Goal: Task Accomplishment & Management: Manage account settings

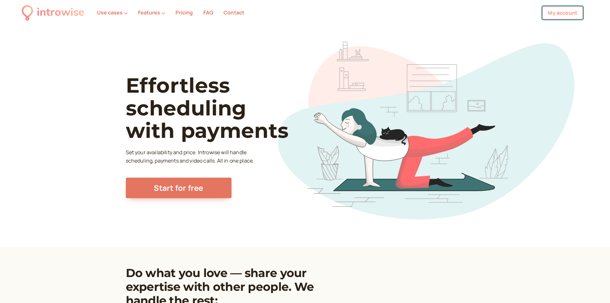
click at [562, 14] on link "My account" at bounding box center [562, 12] width 41 height 13
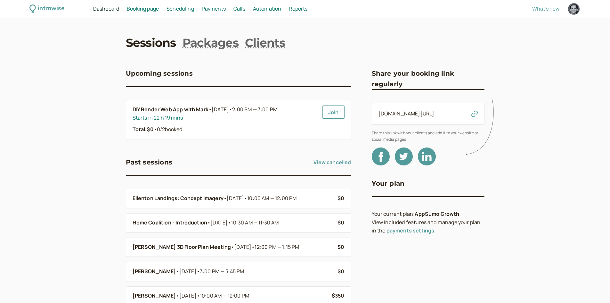
click at [142, 7] on span "Booking page" at bounding box center [143, 8] width 32 height 7
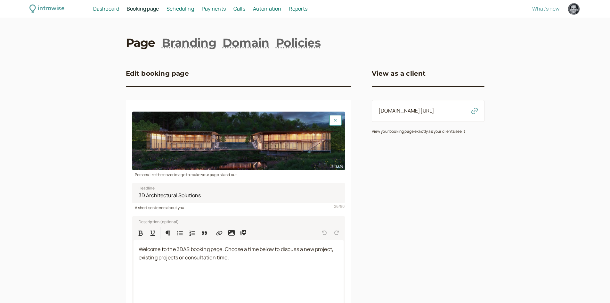
click at [176, 8] on span "Scheduling" at bounding box center [181, 8] width 28 height 7
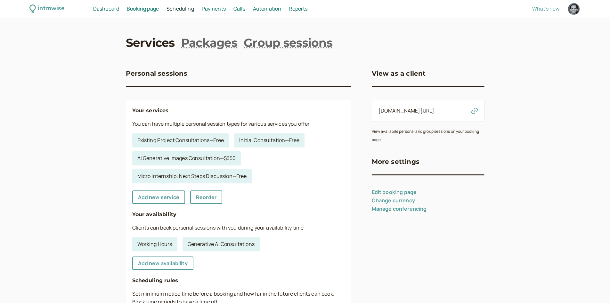
click at [107, 10] on span "Dashboard" at bounding box center [106, 8] width 26 height 7
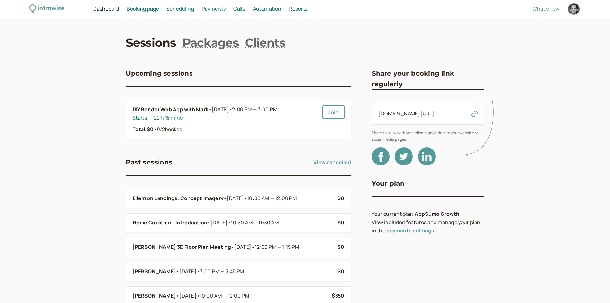
click at [175, 7] on span "Scheduling" at bounding box center [181, 8] width 28 height 7
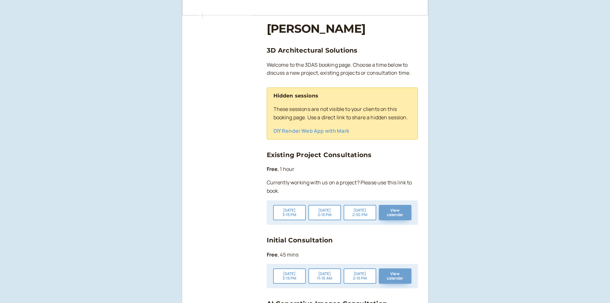
scroll to position [96, 0]
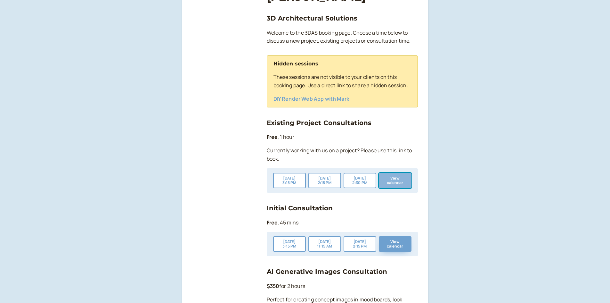
click at [406, 181] on button "View calendar" at bounding box center [395, 180] width 33 height 15
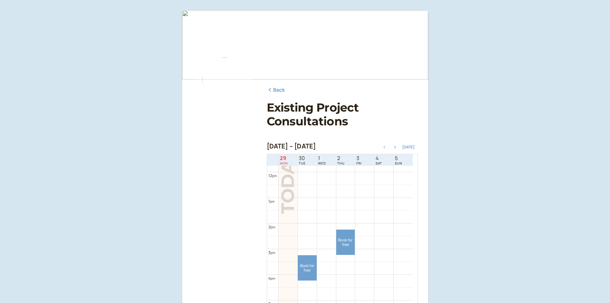
scroll to position [237, 0]
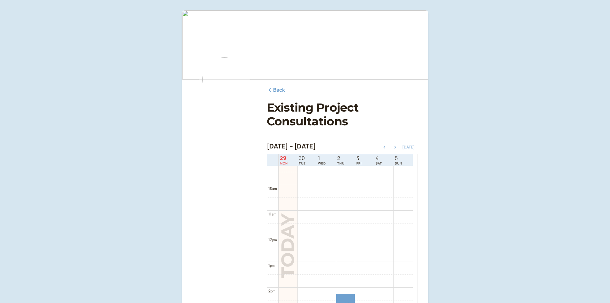
click at [408, 148] on button "[DATE]" at bounding box center [408, 147] width 12 height 4
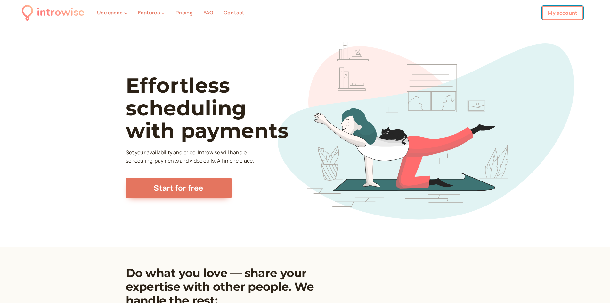
click at [554, 15] on link "My account" at bounding box center [562, 12] width 41 height 13
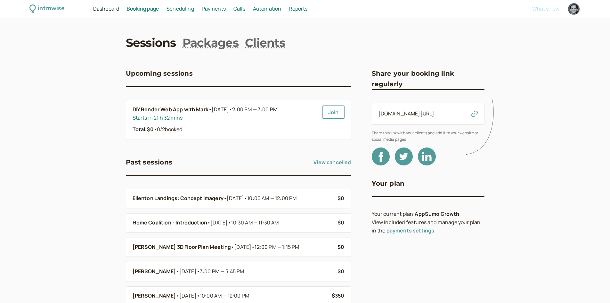
click at [180, 10] on span "Scheduling" at bounding box center [181, 8] width 28 height 7
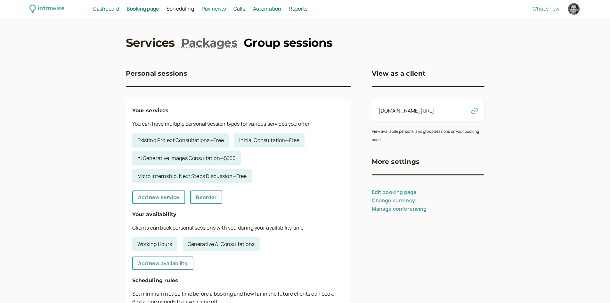
click at [285, 50] on link "Group sessions" at bounding box center [288, 43] width 89 height 16
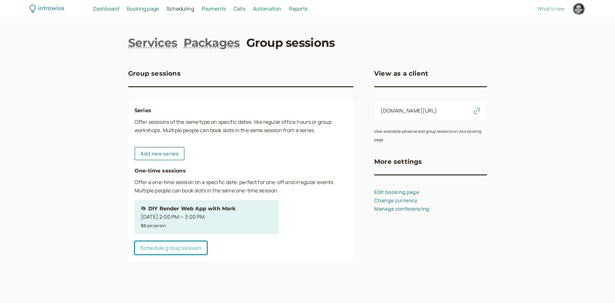
click at [165, 242] on link "Schedule group session" at bounding box center [171, 247] width 73 height 13
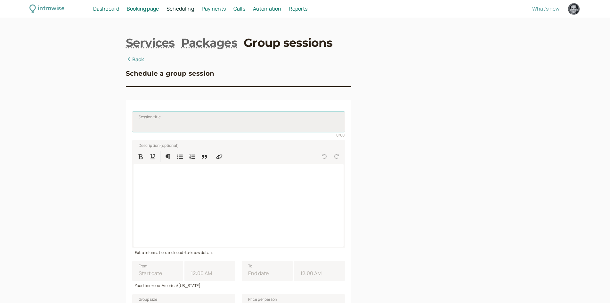
click at [168, 121] on input "Session title" at bounding box center [238, 121] width 213 height 20
type input "V"
paste input "Jaimes Veneziale"
type input "Gryt Media - Jaimes Veneziale"
click at [216, 200] on div at bounding box center [239, 205] width 210 height 83
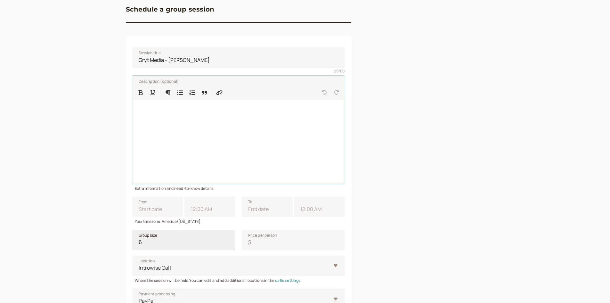
scroll to position [96, 0]
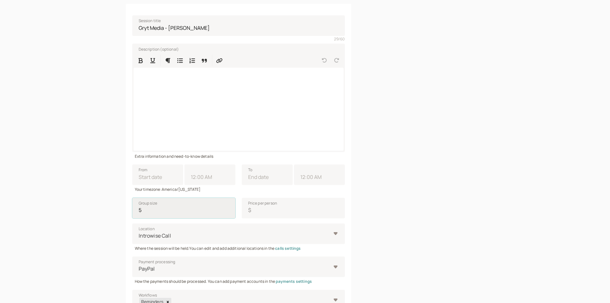
click at [229, 213] on input "5" at bounding box center [183, 208] width 103 height 20
click at [229, 213] on input "4" at bounding box center [183, 208] width 103 height 20
click at [229, 213] on input "3" at bounding box center [183, 208] width 103 height 20
type input "2"
click at [229, 213] on input "2" at bounding box center [183, 208] width 103 height 20
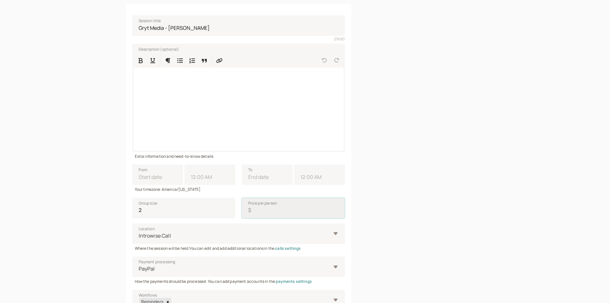
click at [257, 208] on input "Price per person $" at bounding box center [293, 208] width 103 height 20
type input "0"
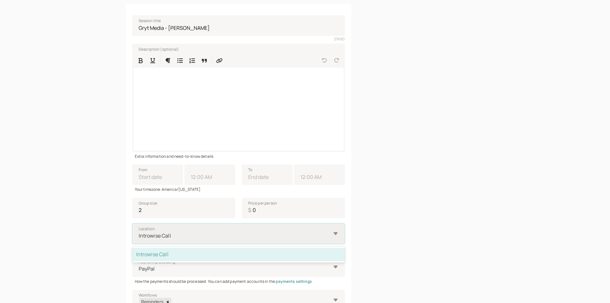
click at [217, 235] on div at bounding box center [234, 235] width 193 height 9
click at [139, 235] on input "Location option Introwise Call selected, 1 of 1. 1 result available. Use Up and…" at bounding box center [138, 235] width 1 height 7
click at [216, 236] on div at bounding box center [234, 235] width 193 height 9
click at [139, 236] on input "Location option Introwise Call selected, 1 of 1. 1 result available. Use Up and…" at bounding box center [138, 235] width 1 height 7
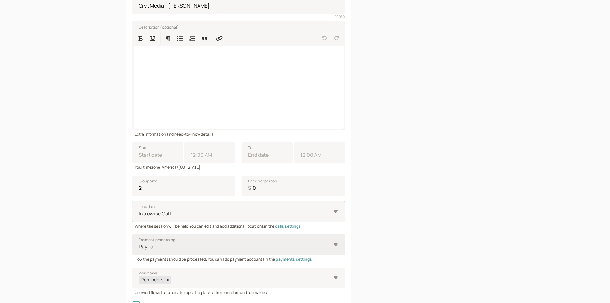
click at [201, 255] on div "PayPal" at bounding box center [238, 244] width 213 height 20
click at [139, 250] on input "Payment processing PayPal" at bounding box center [138, 246] width 1 height 7
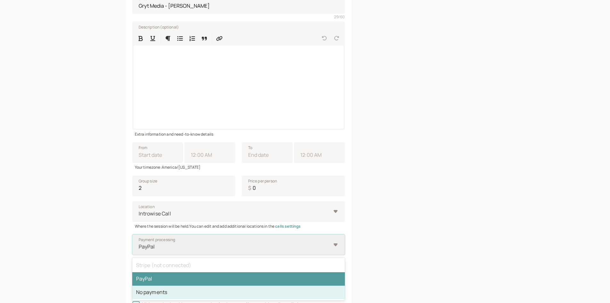
click at [187, 290] on div "No payments" at bounding box center [238, 291] width 213 height 13
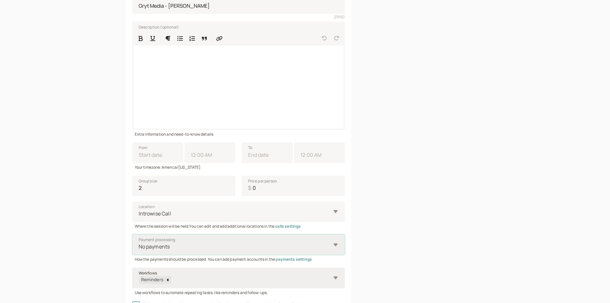
scroll to position [182, 0]
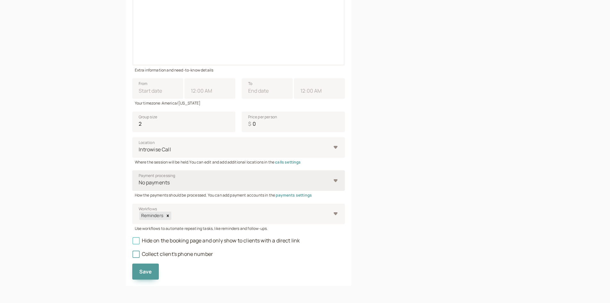
click at [154, 241] on span "Hide on the booking page and only show to clients with a direct link" at bounding box center [216, 240] width 168 height 7
click at [132, 242] on input "Hide on the booking page and only show to clients with a direct link" at bounding box center [132, 242] width 0 height 0
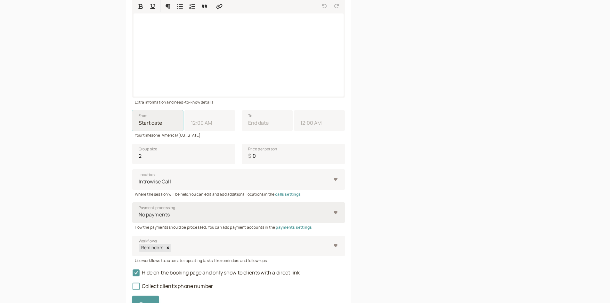
click at [167, 125] on input "From" at bounding box center [157, 120] width 51 height 20
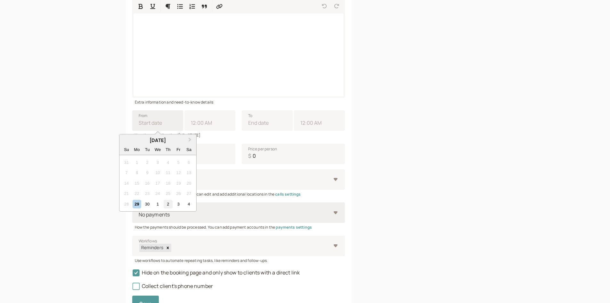
click at [170, 204] on div "2" at bounding box center [168, 204] width 9 height 9
click at [170, 131] on input "From Next Month September 2025 Su Mo Tu We Th Fr Sa 31 1 2 3 4 5 6 7 8 9 10 11 …" at bounding box center [157, 120] width 51 height 20
type input "10/02/2025"
type input "11:00 AM"
type input "10/02/2025"
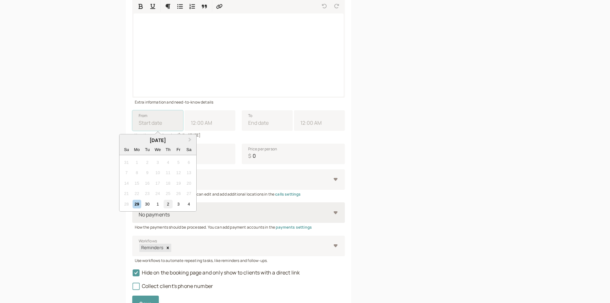
type input "12:00 PM"
click at [213, 124] on input "11:00 AM" at bounding box center [209, 120] width 51 height 20
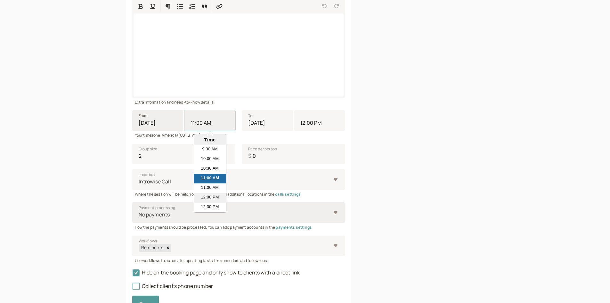
scroll to position [247, 0]
click at [208, 168] on li "2:00 PM" at bounding box center [210, 172] width 32 height 10
click at [208, 131] on input "11:00 AM" at bounding box center [209, 120] width 51 height 20
type input "2:00 PM"
type input "3:00 PM"
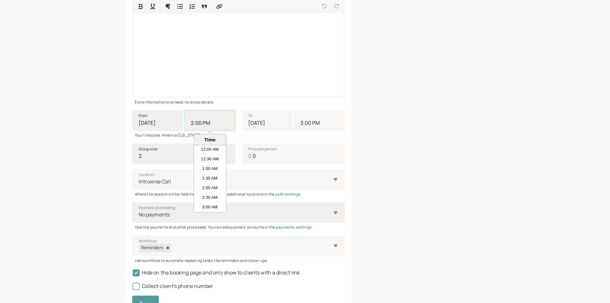
scroll to position [241, 0]
click at [364, 135] on div "Schedule a group session Session title Gryt Media - Jaimes Veneziale 29 / 60 De…" at bounding box center [305, 111] width 359 height 412
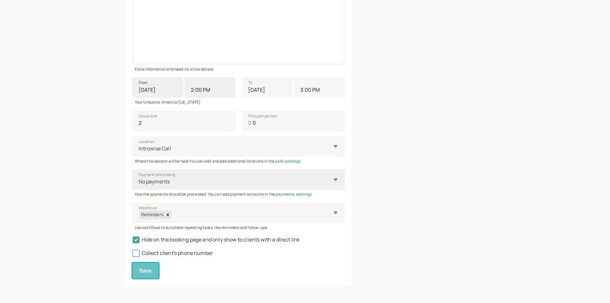
click at [143, 267] on span "Save" at bounding box center [145, 270] width 13 height 7
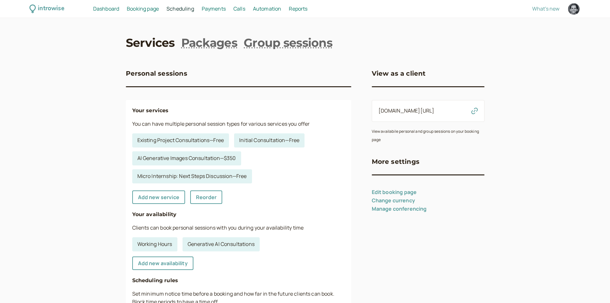
click at [113, 10] on span "Dashboard" at bounding box center [106, 8] width 26 height 7
